Goal: Information Seeking & Learning: Check status

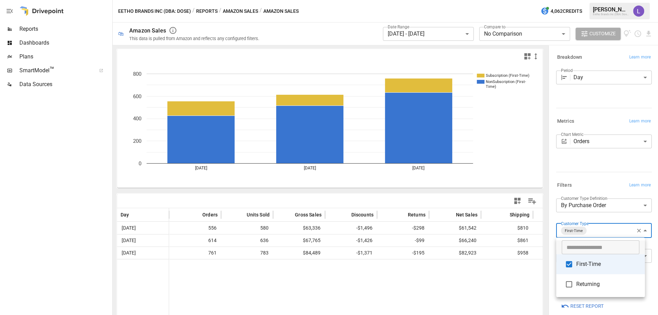
click at [412, 35] on div at bounding box center [329, 157] width 658 height 315
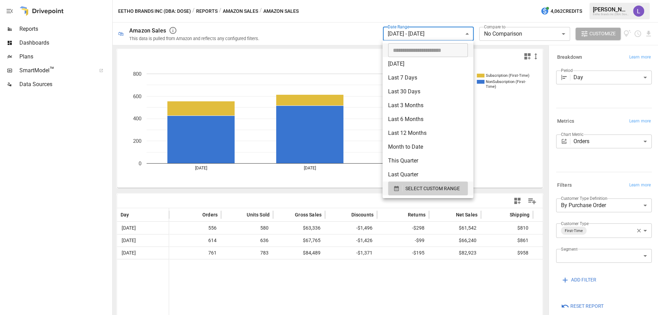
click at [412, 0] on body "**********" at bounding box center [329, 0] width 658 height 0
click at [410, 190] on span "SELECT CUSTOM RANGE" at bounding box center [432, 189] width 54 height 9
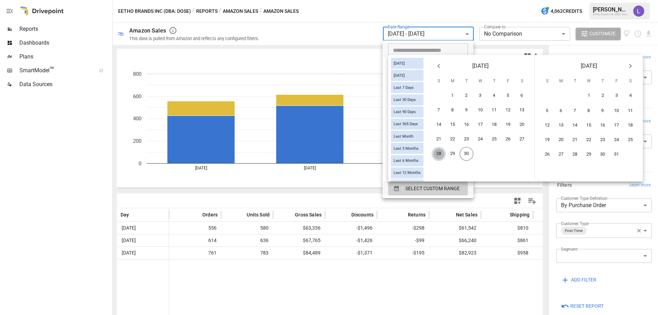
click at [443, 152] on button "28" at bounding box center [438, 154] width 14 height 14
click at [456, 155] on button "29" at bounding box center [452, 154] width 14 height 14
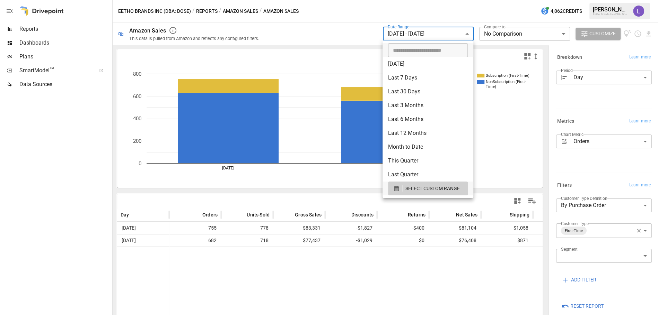
click at [631, 230] on div at bounding box center [329, 157] width 658 height 315
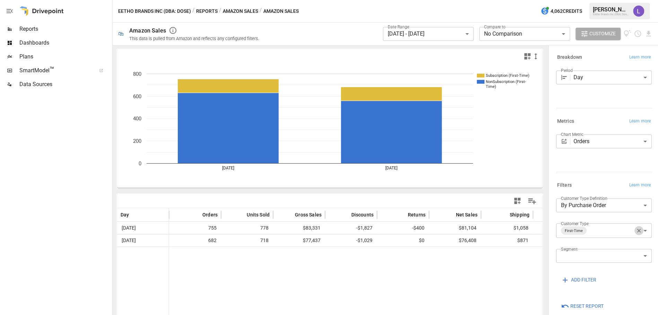
click at [637, 230] on icon "button" at bounding box center [639, 231] width 4 height 4
